Goal: Task Accomplishment & Management: Use online tool/utility

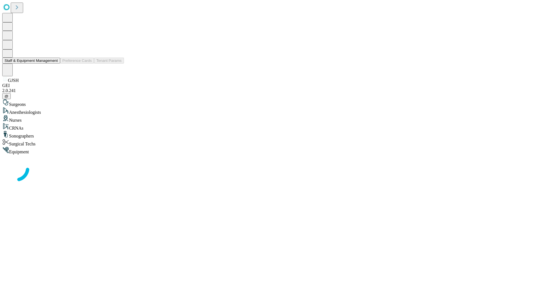
click at [54, 64] on button "Staff & Equipment Management" at bounding box center [31, 61] width 58 height 6
